Goal: Information Seeking & Learning: Learn about a topic

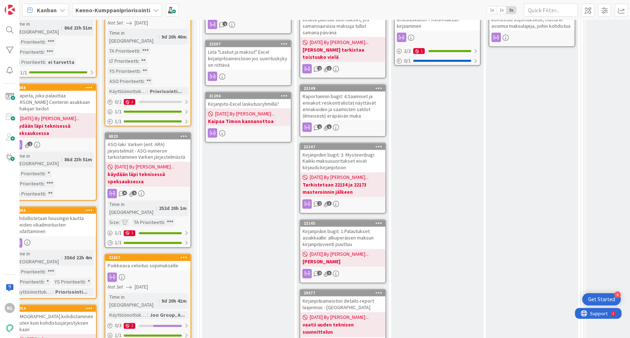
scroll to position [578, 394]
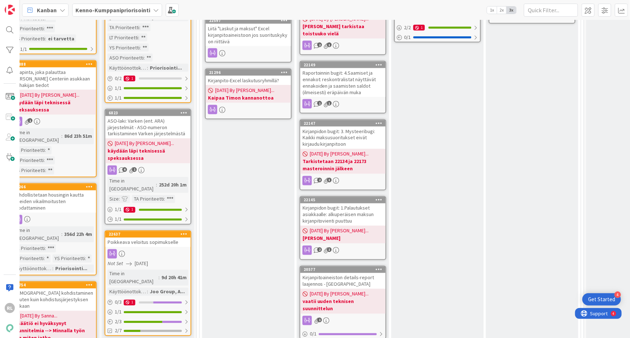
click at [347, 127] on div "Kirjanpidon bugit: 3. Mysteeribugi: Kaikki maksusuoritukset eivät kirjaudu kirj…" at bounding box center [343, 138] width 85 height 22
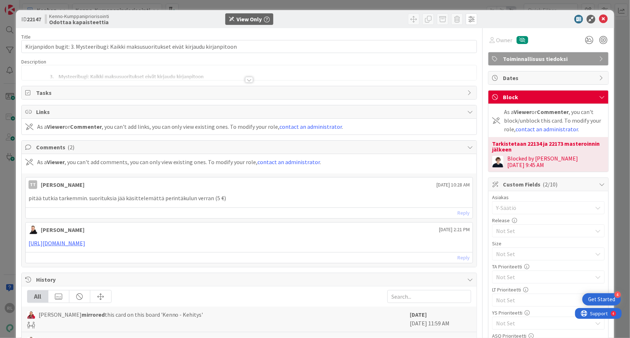
click at [249, 82] on div "Title 87 / 128 Kirjanpidon bugit: 3. Mysteeribugi: Kaikki maksusuoritukset eivä…" at bounding box center [249, 302] width 456 height 549
click at [249, 81] on div at bounding box center [249, 80] width 8 height 6
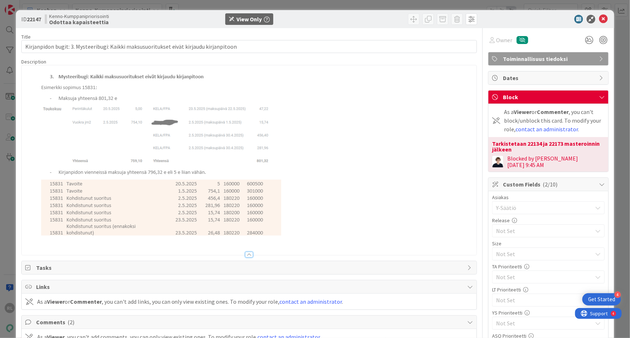
click at [593, 20] on div at bounding box center [545, 19] width 128 height 9
click at [599, 21] on icon at bounding box center [603, 19] width 9 height 9
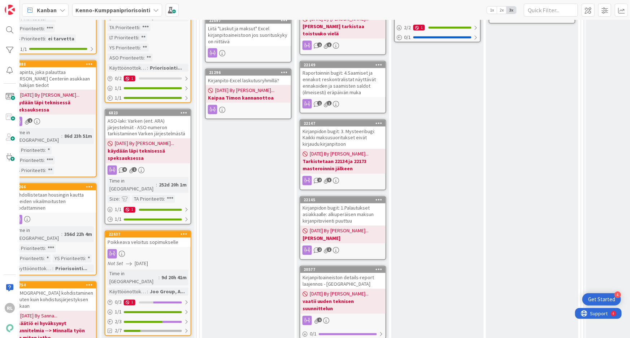
click at [370, 204] on div "Kirjanpidon bugit: 1.Palautukset asiakkaalle: alkuperäisen maksun kirjanpitovie…" at bounding box center [343, 215] width 85 height 22
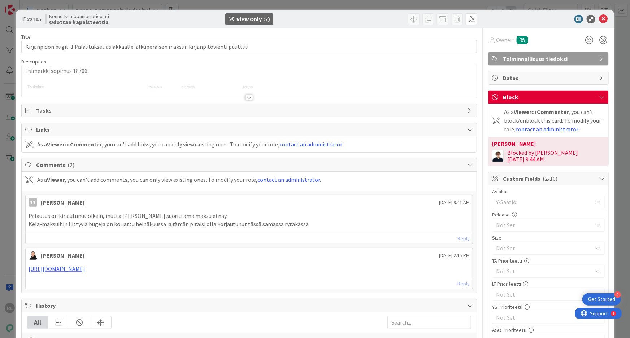
click at [249, 98] on div at bounding box center [249, 98] width 8 height 6
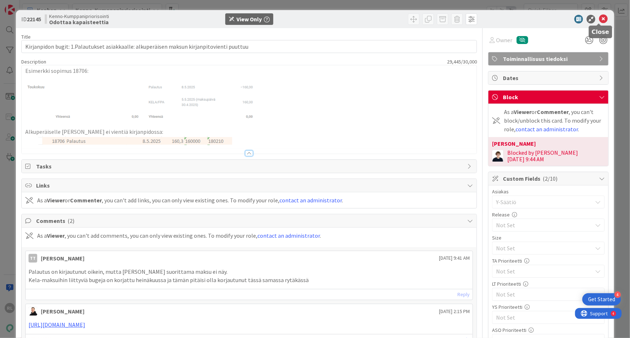
click at [600, 19] on icon at bounding box center [603, 19] width 9 height 9
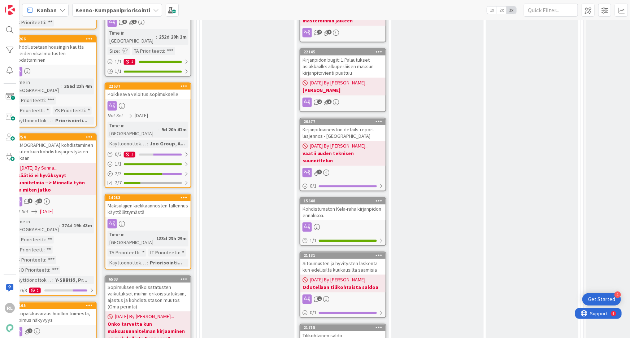
scroll to position [742, 394]
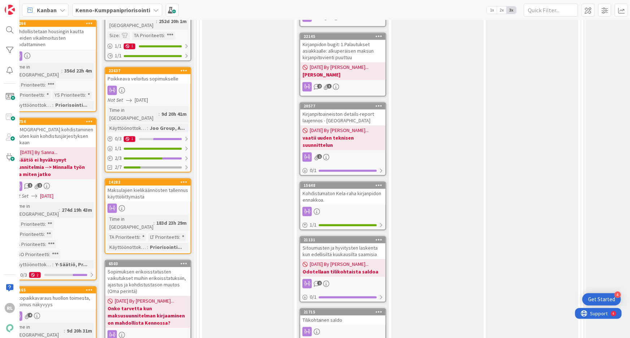
click at [374, 243] on div "Sitoumusten ja hyvitysten laskenta kun edellisiltä kuukausilta saamisia" at bounding box center [343, 251] width 85 height 16
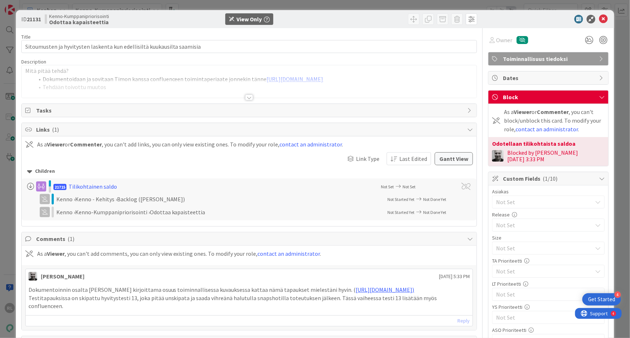
click at [247, 95] on div at bounding box center [249, 98] width 8 height 6
click at [599, 21] on icon at bounding box center [603, 19] width 9 height 9
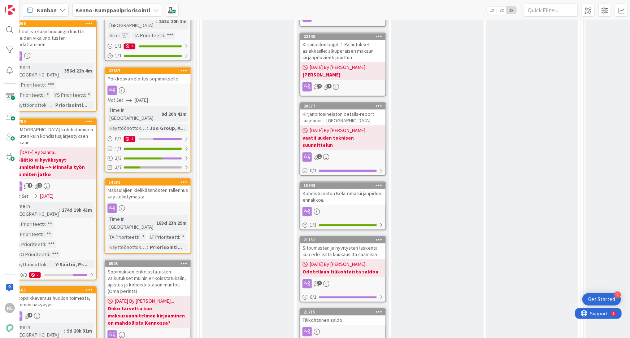
click at [322, 189] on div "Kohdistumaton Kela-raha kirjanpidon ennakkoa." at bounding box center [343, 197] width 85 height 16
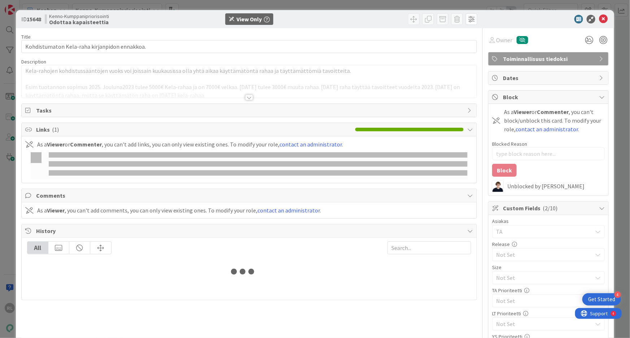
type textarea "x"
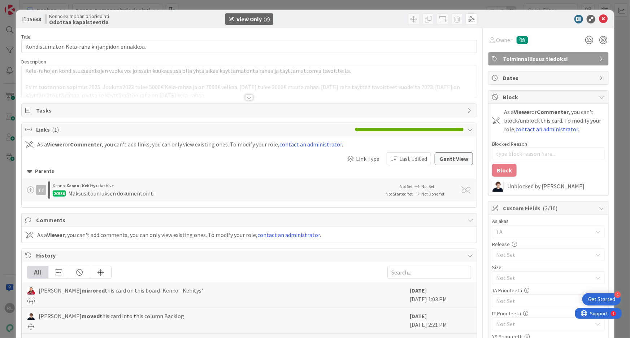
click at [245, 98] on div at bounding box center [249, 98] width 8 height 6
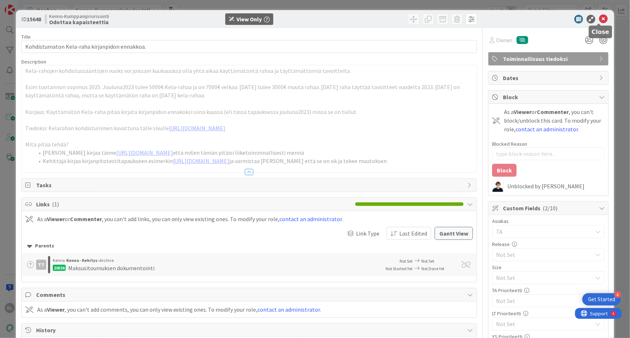
click at [600, 21] on icon at bounding box center [603, 19] width 9 height 9
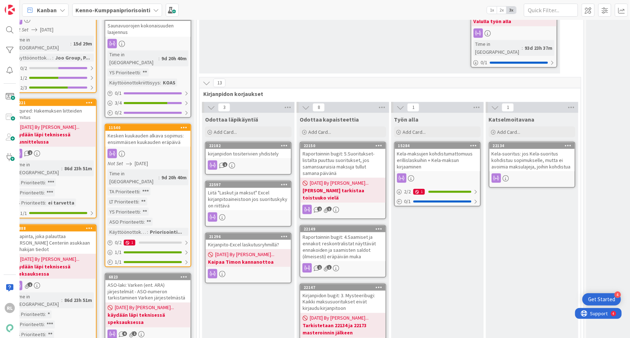
scroll to position [359, 394]
